Goal: Check status: Check status

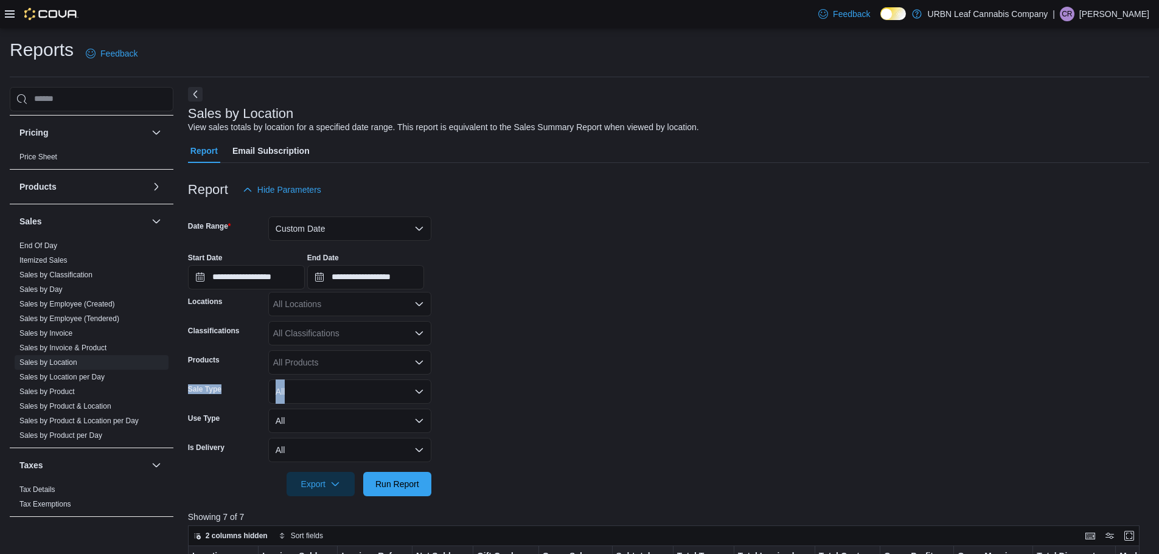
scroll to position [0, 1024]
click at [421, 230] on button "Custom Date" at bounding box center [349, 229] width 163 height 24
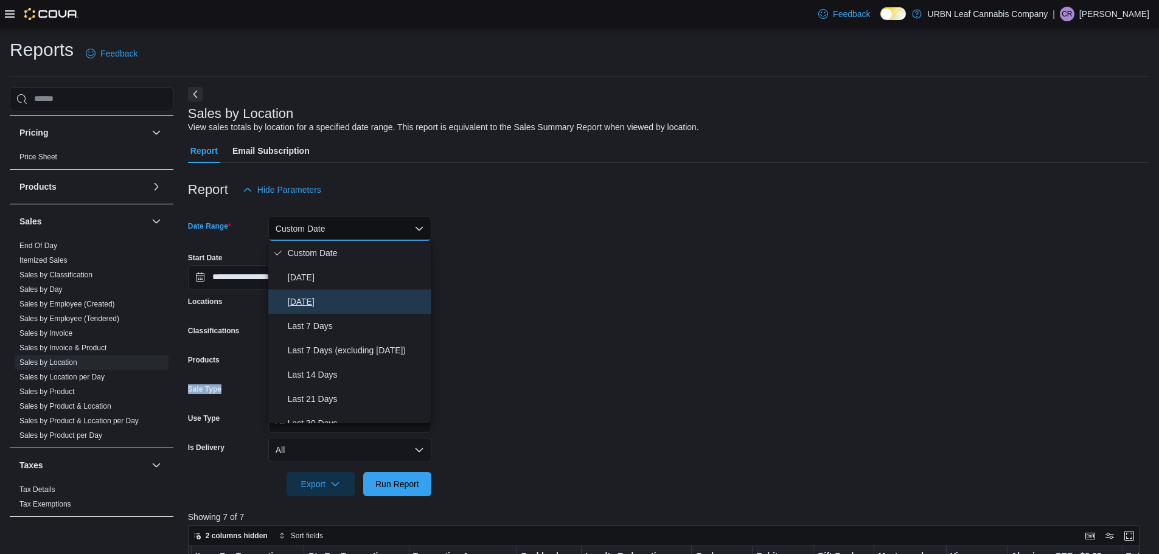
click at [308, 299] on span "[DATE]" at bounding box center [357, 301] width 139 height 15
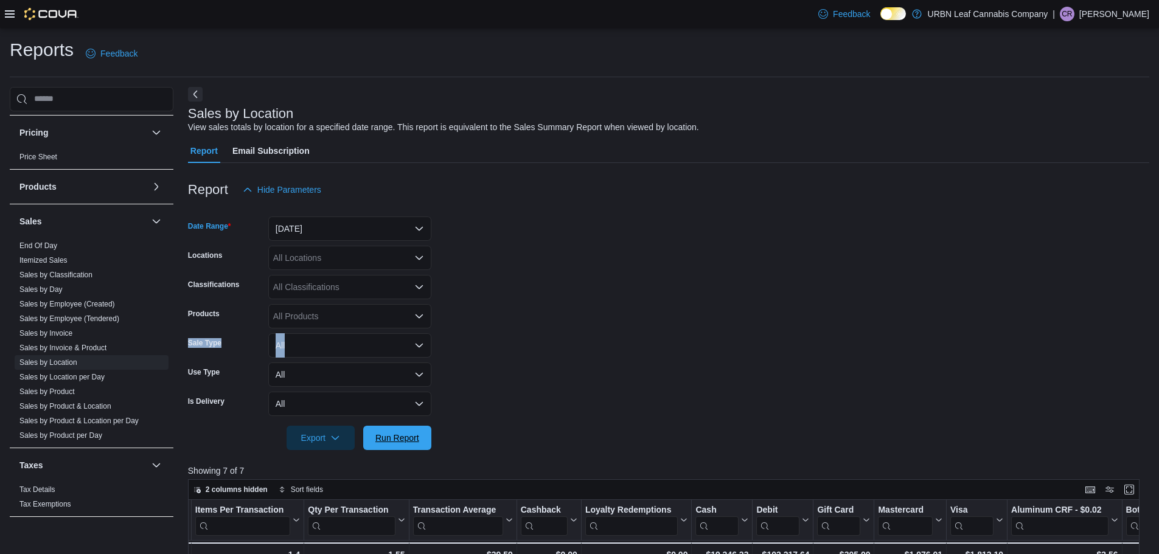
click at [414, 442] on span "Run Report" at bounding box center [397, 438] width 44 height 12
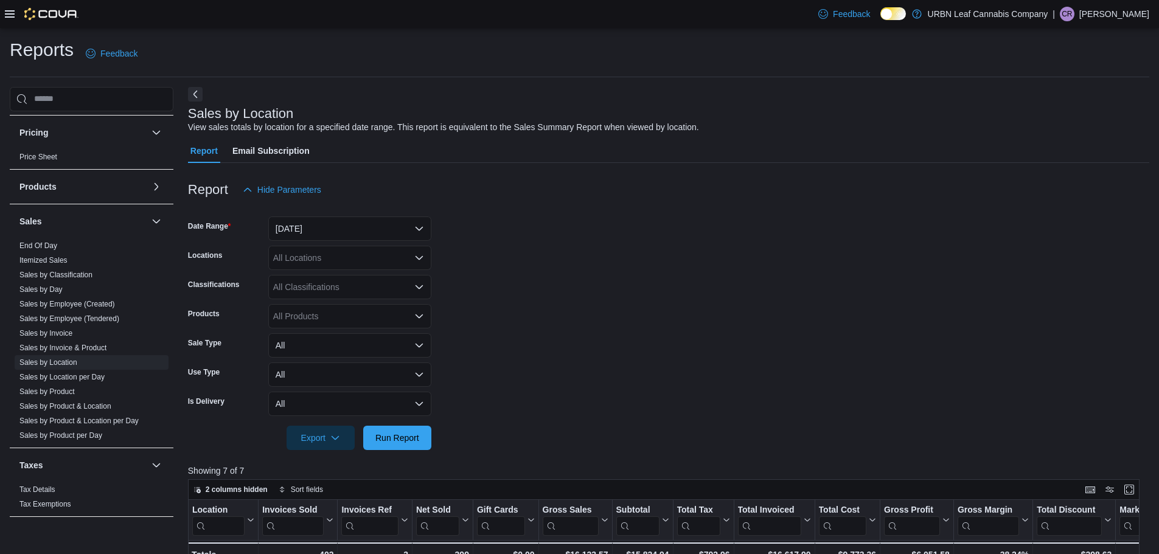
click at [596, 277] on form "Date Range [DATE] Locations All Locations Classifications All Classifications P…" at bounding box center [668, 326] width 961 height 248
click at [409, 229] on button "[DATE]" at bounding box center [349, 229] width 163 height 24
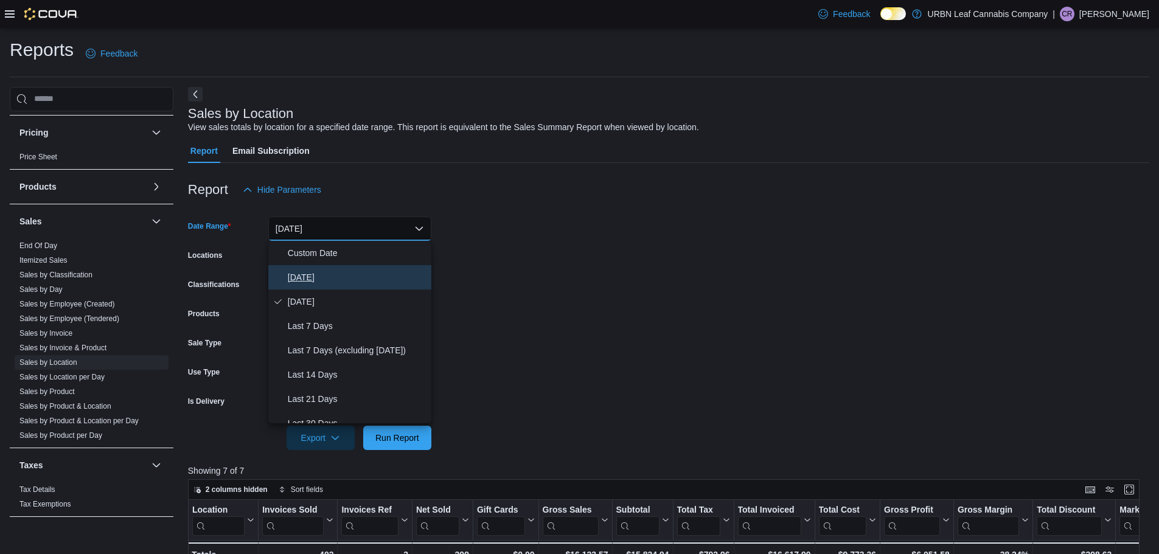
click at [291, 278] on span "[DATE]" at bounding box center [357, 277] width 139 height 15
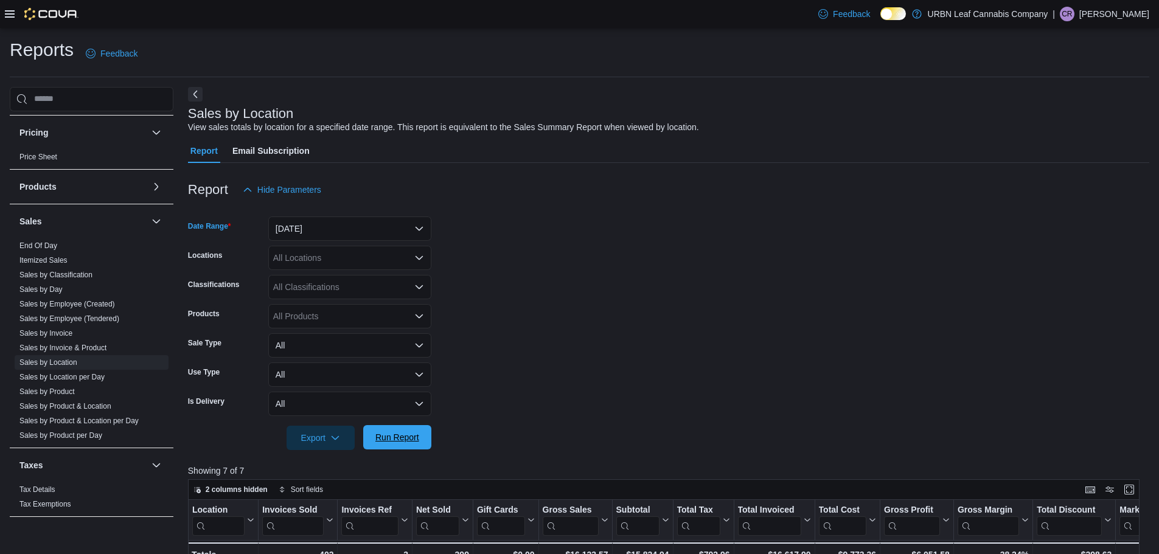
click at [417, 445] on span "Run Report" at bounding box center [397, 437] width 54 height 24
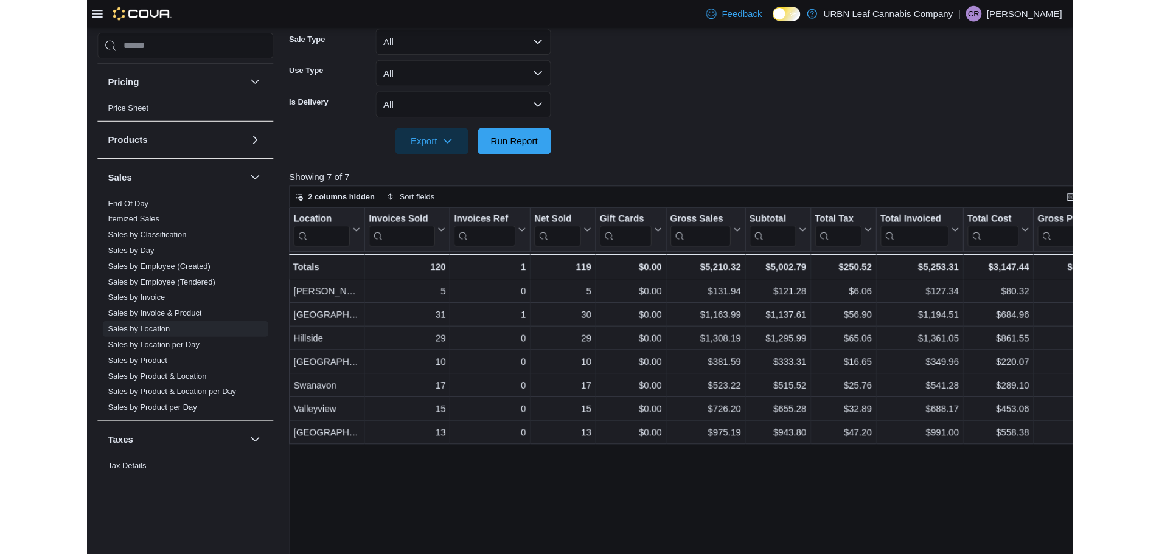
scroll to position [721, 0]
